Goal: Information Seeking & Learning: Learn about a topic

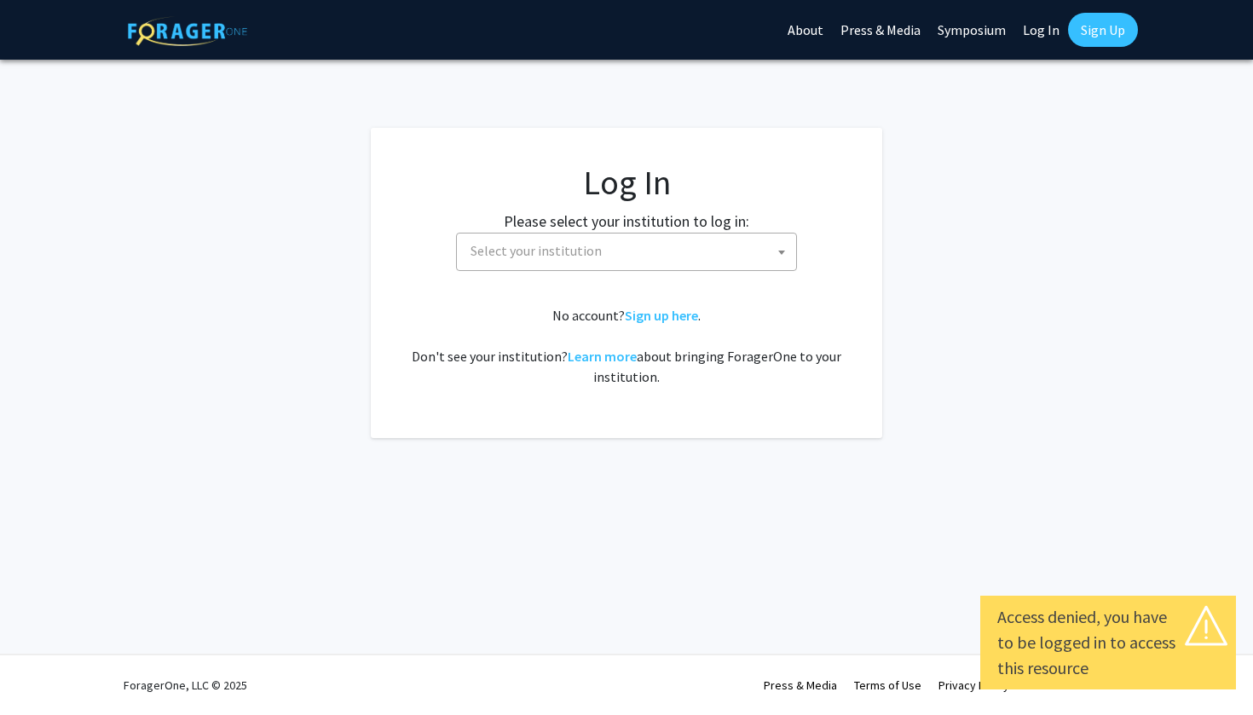
select select
click at [725, 223] on label "Please select your institution to log in:" at bounding box center [626, 221] width 245 height 23
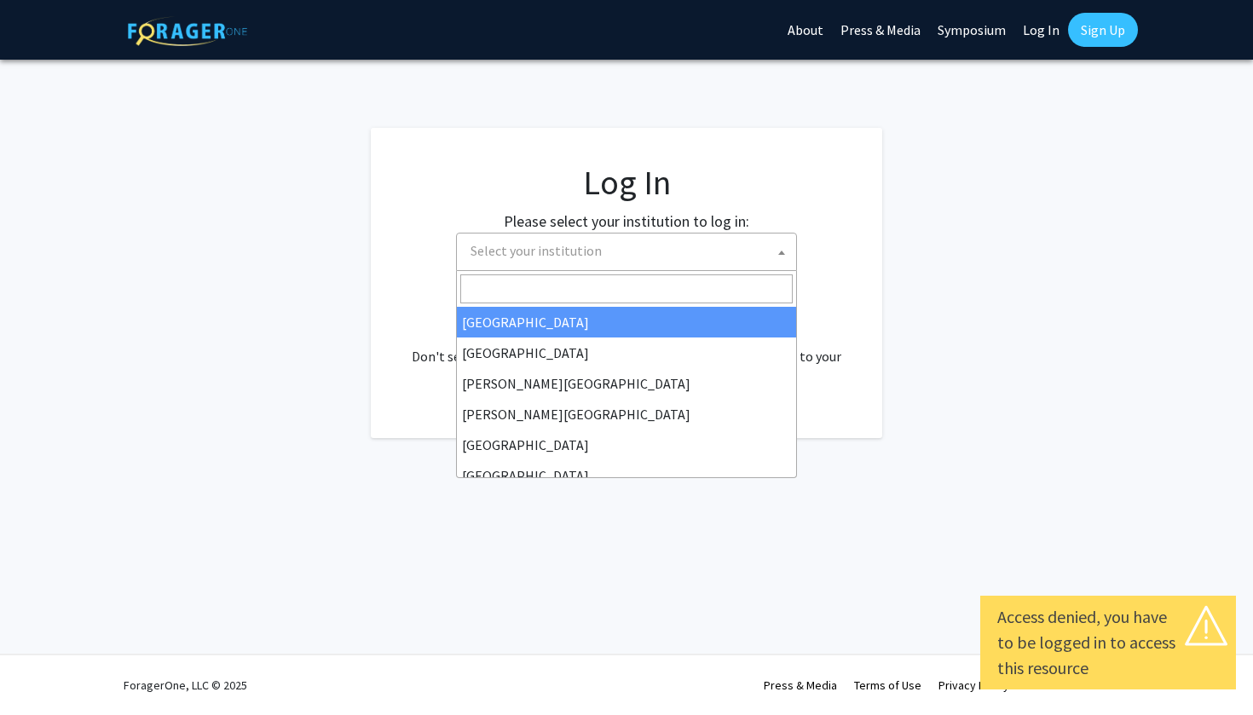
click at [720, 252] on span "Select your institution" at bounding box center [630, 251] width 332 height 35
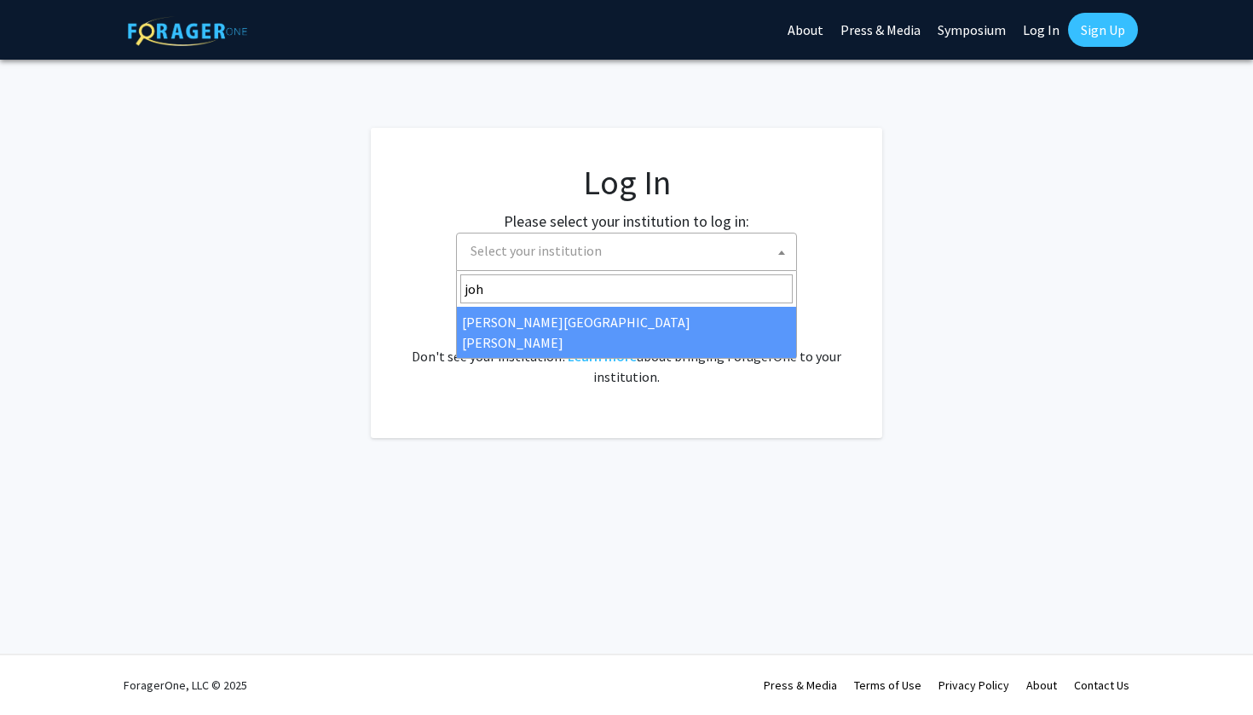
type input "joh"
select select "1"
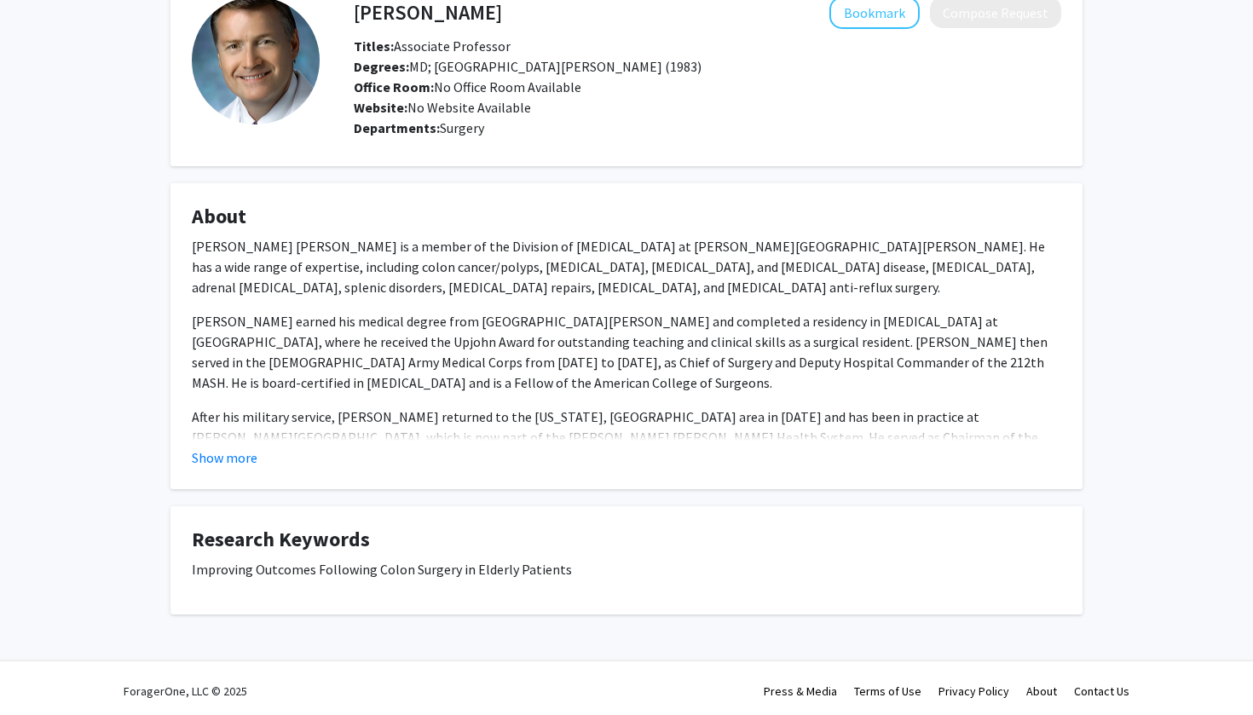
scroll to position [96, 0]
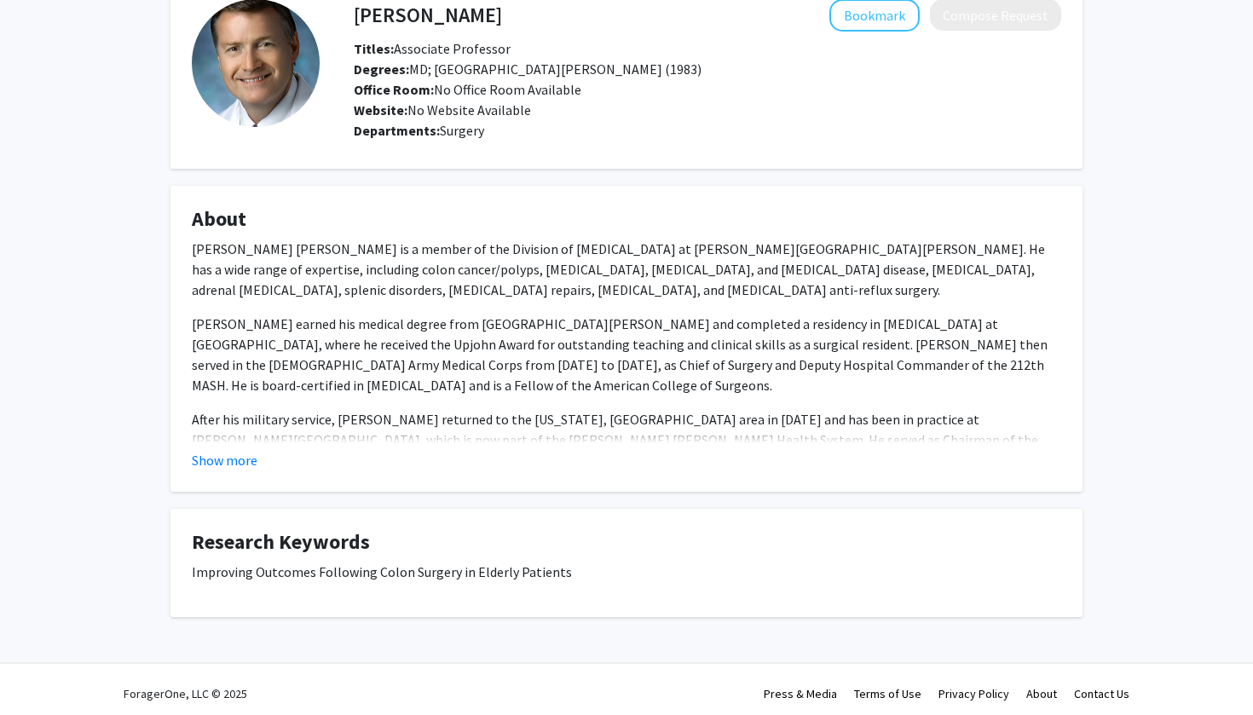
click at [225, 474] on fg-card "About [PERSON_NAME] [PERSON_NAME] is a member of the Division of [MEDICAL_DATA]…" at bounding box center [626, 339] width 912 height 306
click at [225, 454] on button "Show more" at bounding box center [225, 460] width 66 height 20
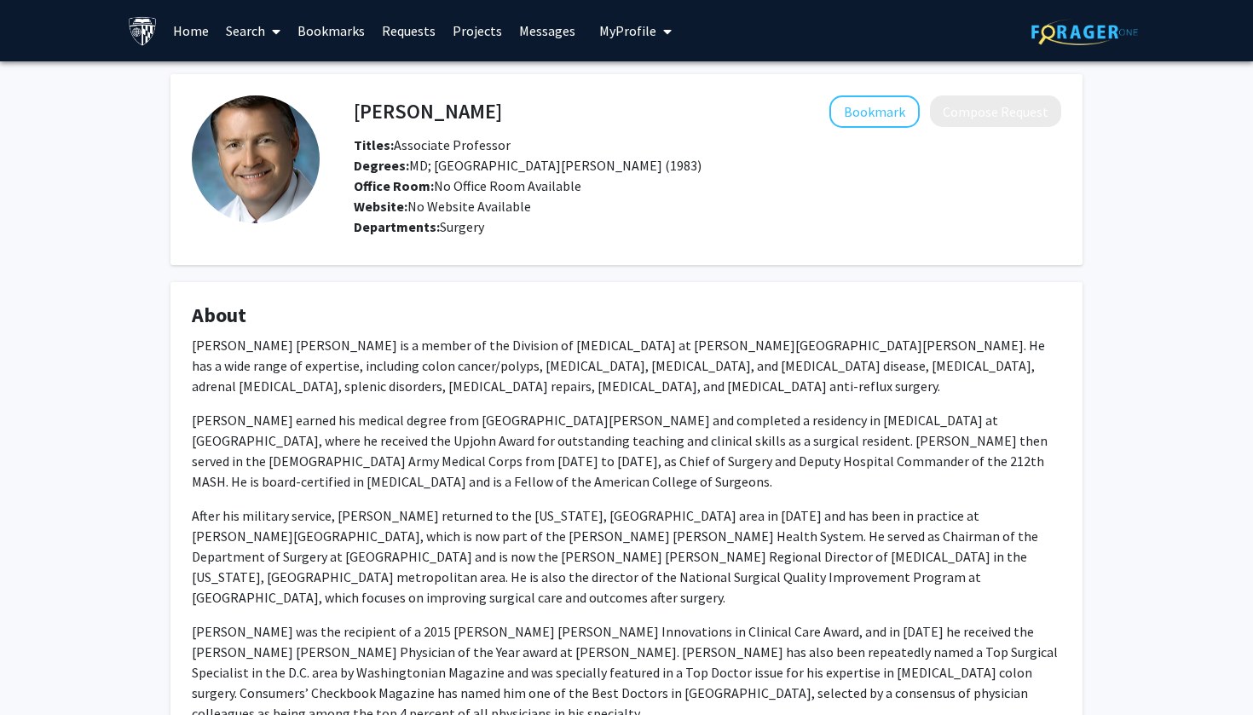
scroll to position [0, 0]
click at [196, 30] on link "Home" at bounding box center [191, 31] width 53 height 60
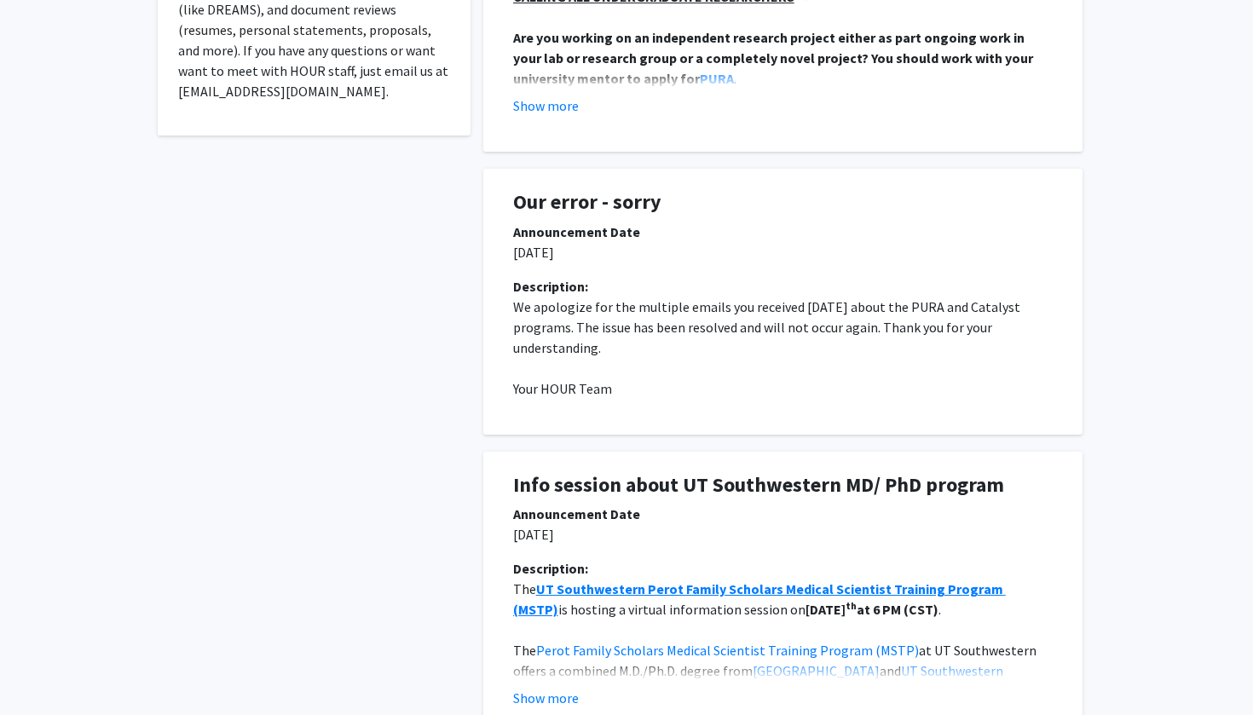
scroll to position [566, 0]
